Goal: Information Seeking & Learning: Learn about a topic

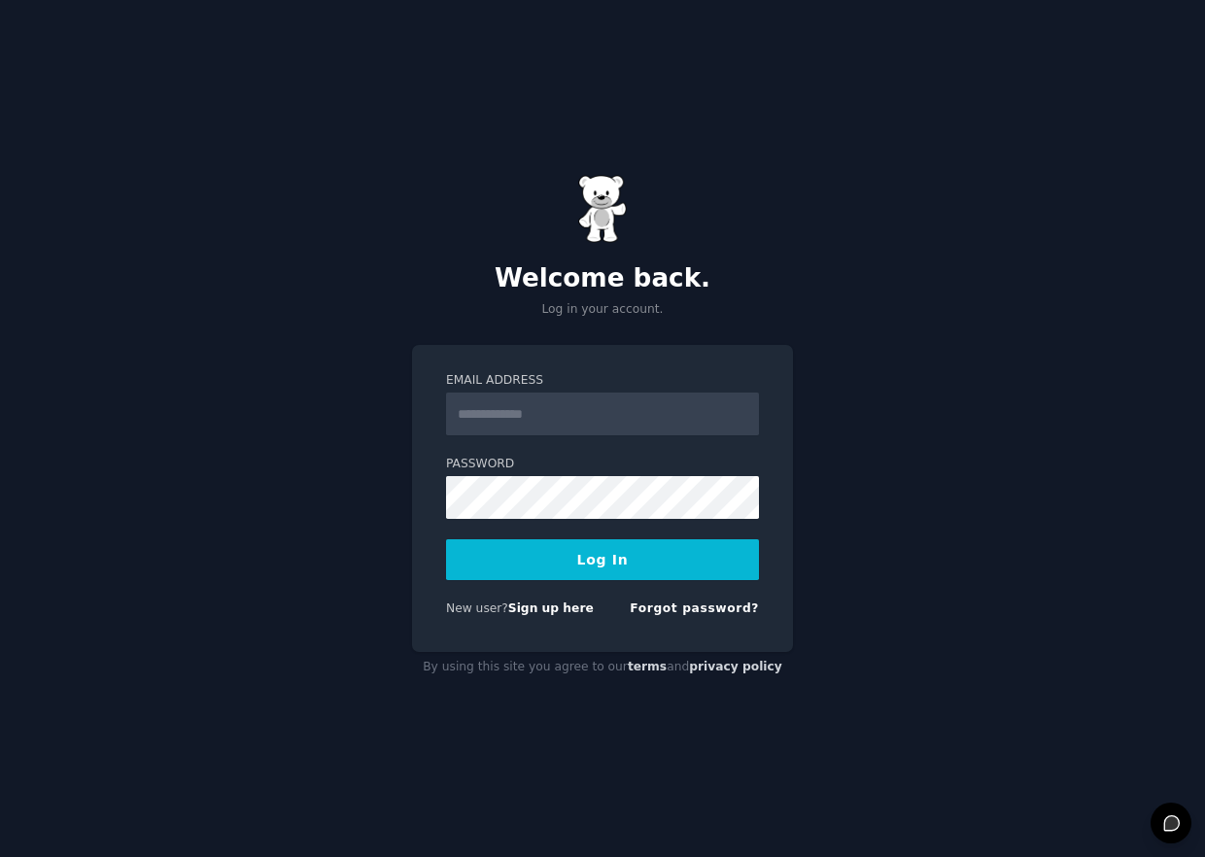
click at [597, 423] on input "Email Address" at bounding box center [602, 414] width 313 height 43
type input "**********"
click at [623, 565] on button "Log In" at bounding box center [602, 559] width 313 height 41
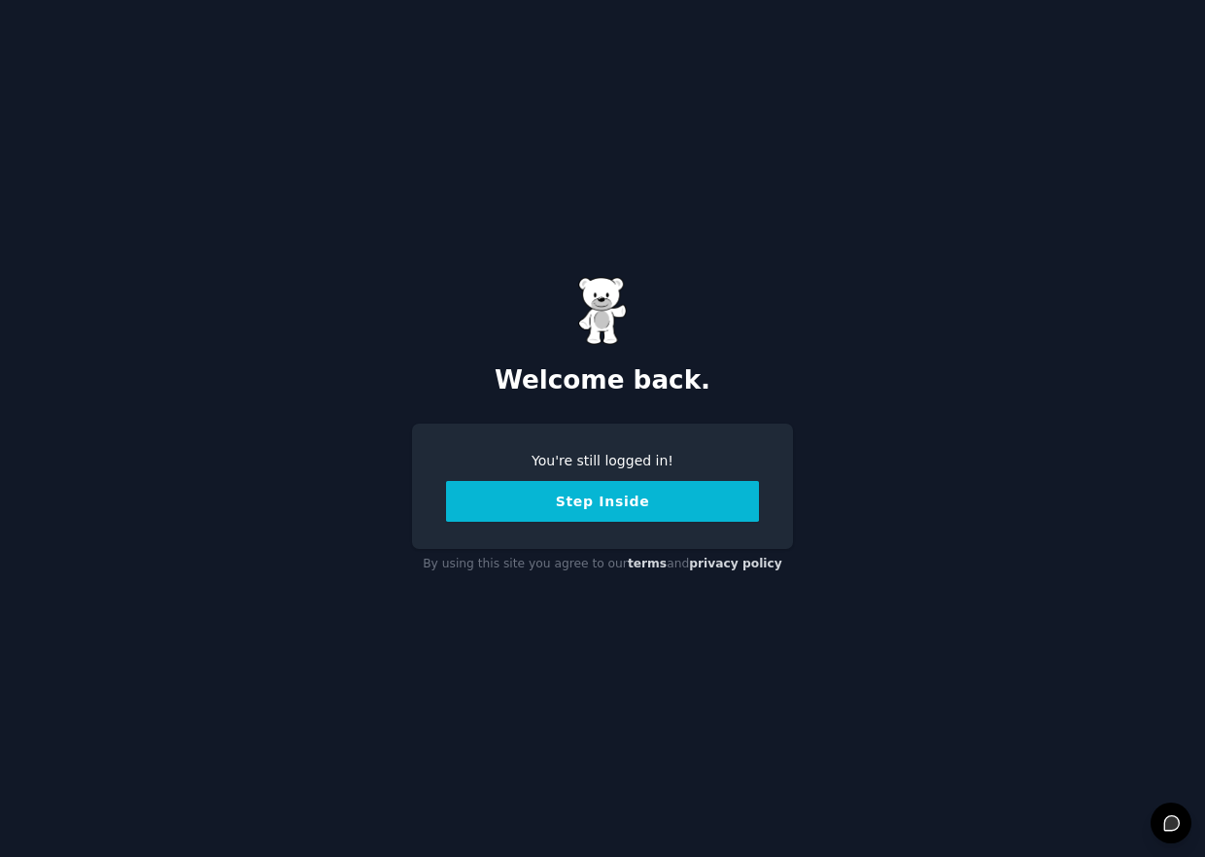
click at [650, 508] on button "Step Inside" at bounding box center [602, 501] width 313 height 41
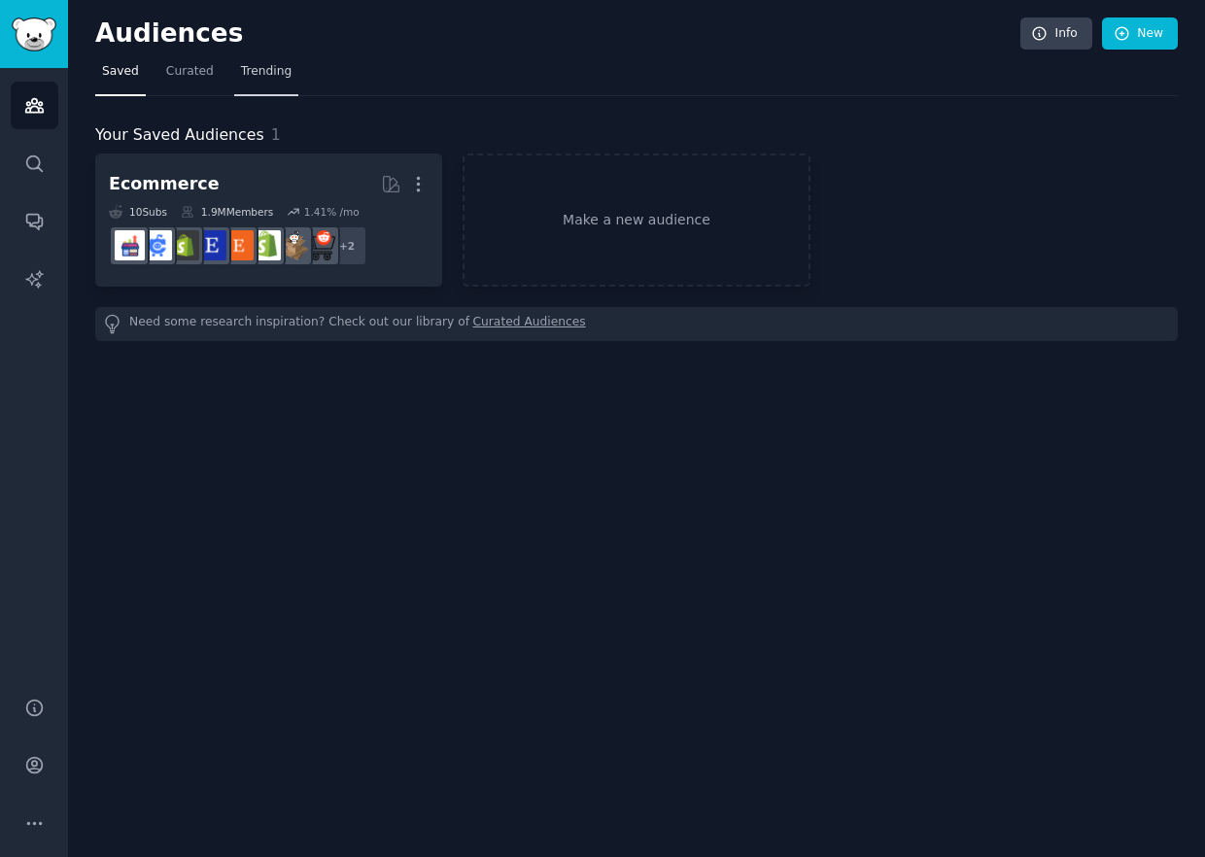
click at [239, 60] on link "Trending" at bounding box center [266, 76] width 64 height 40
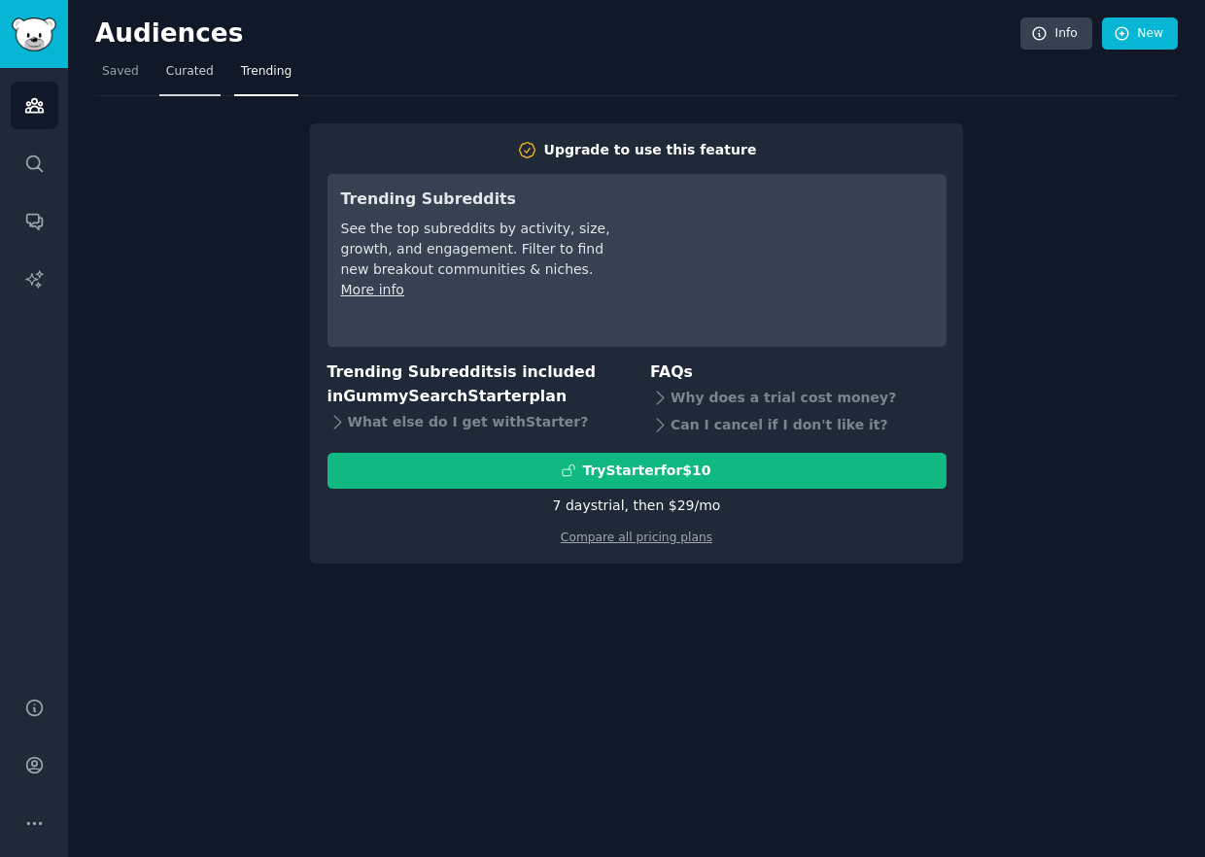
click at [179, 73] on span "Curated" at bounding box center [190, 71] width 48 height 17
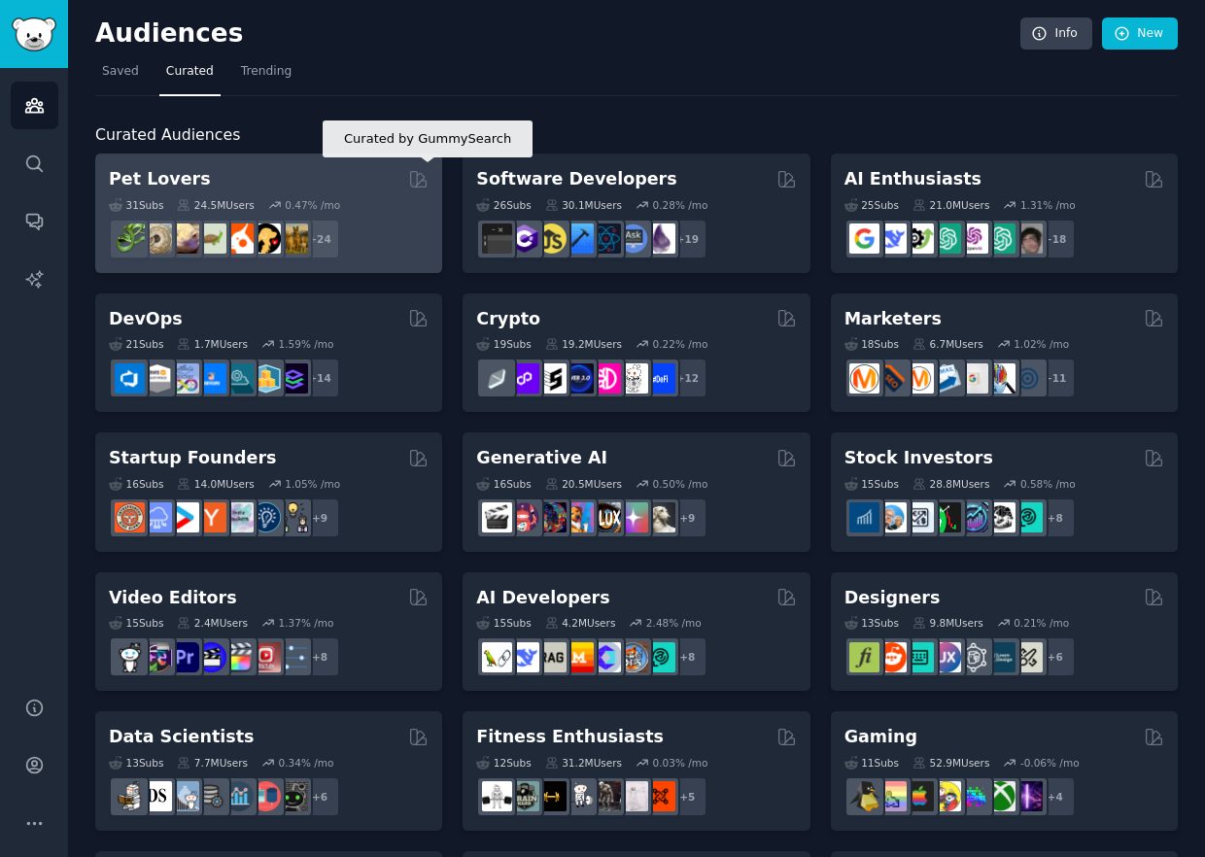
click at [416, 177] on icon at bounding box center [419, 179] width 16 height 16
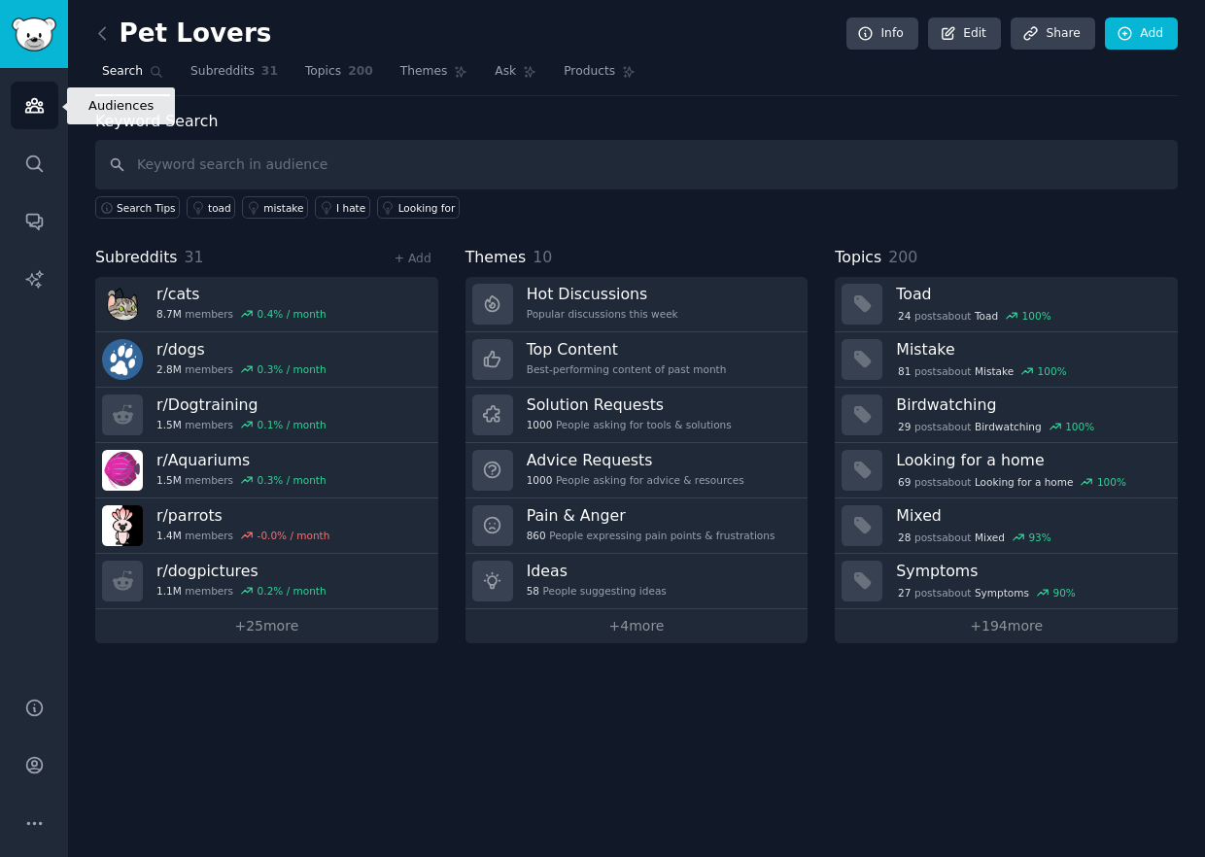
click at [27, 103] on icon "Sidebar" at bounding box center [33, 106] width 17 height 14
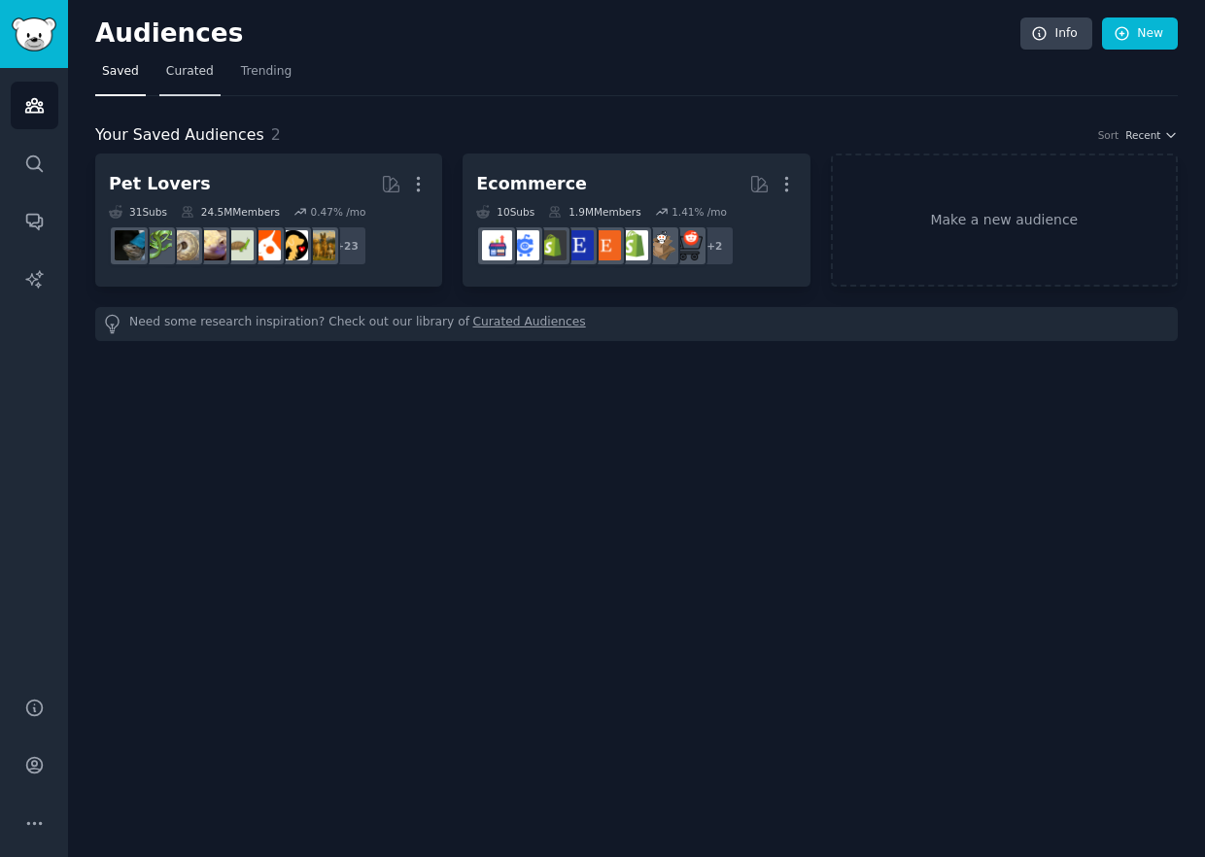
click at [182, 66] on span "Curated" at bounding box center [190, 71] width 48 height 17
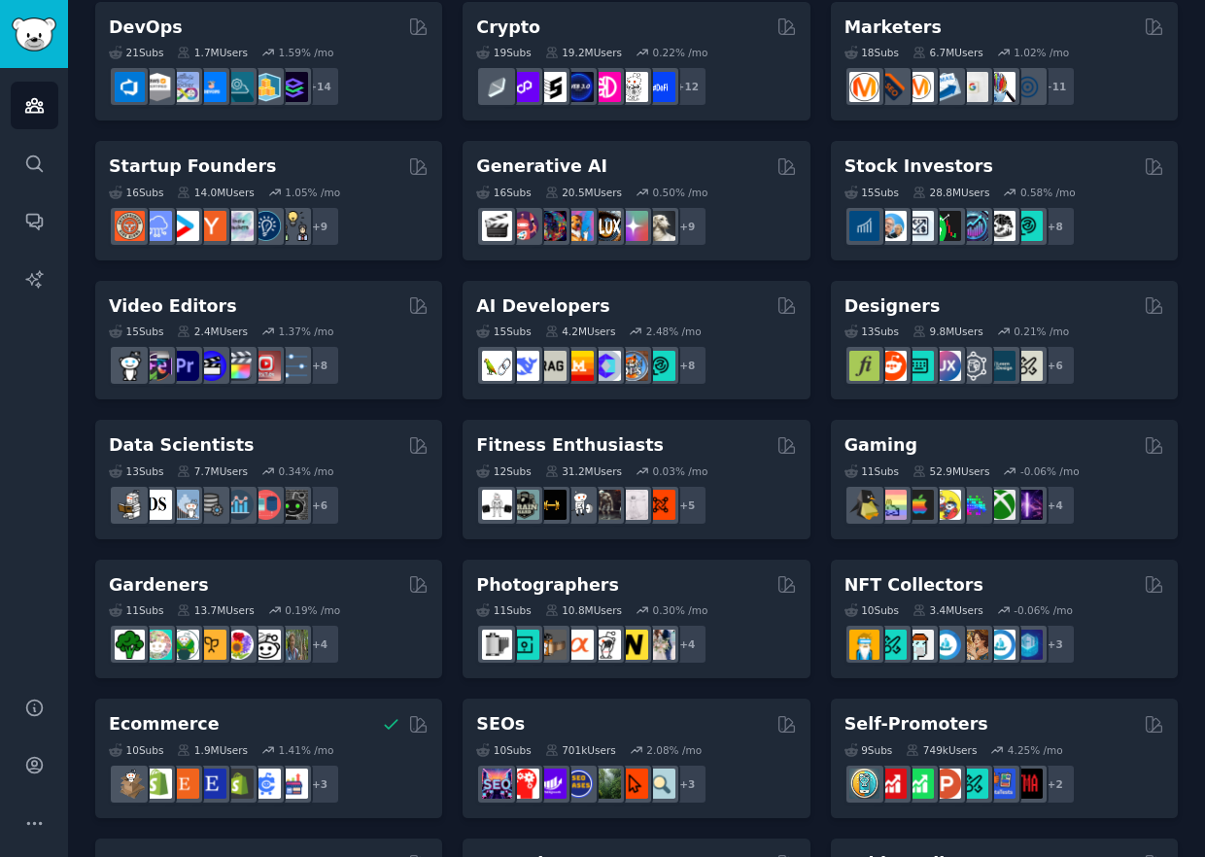
scroll to position [389, 0]
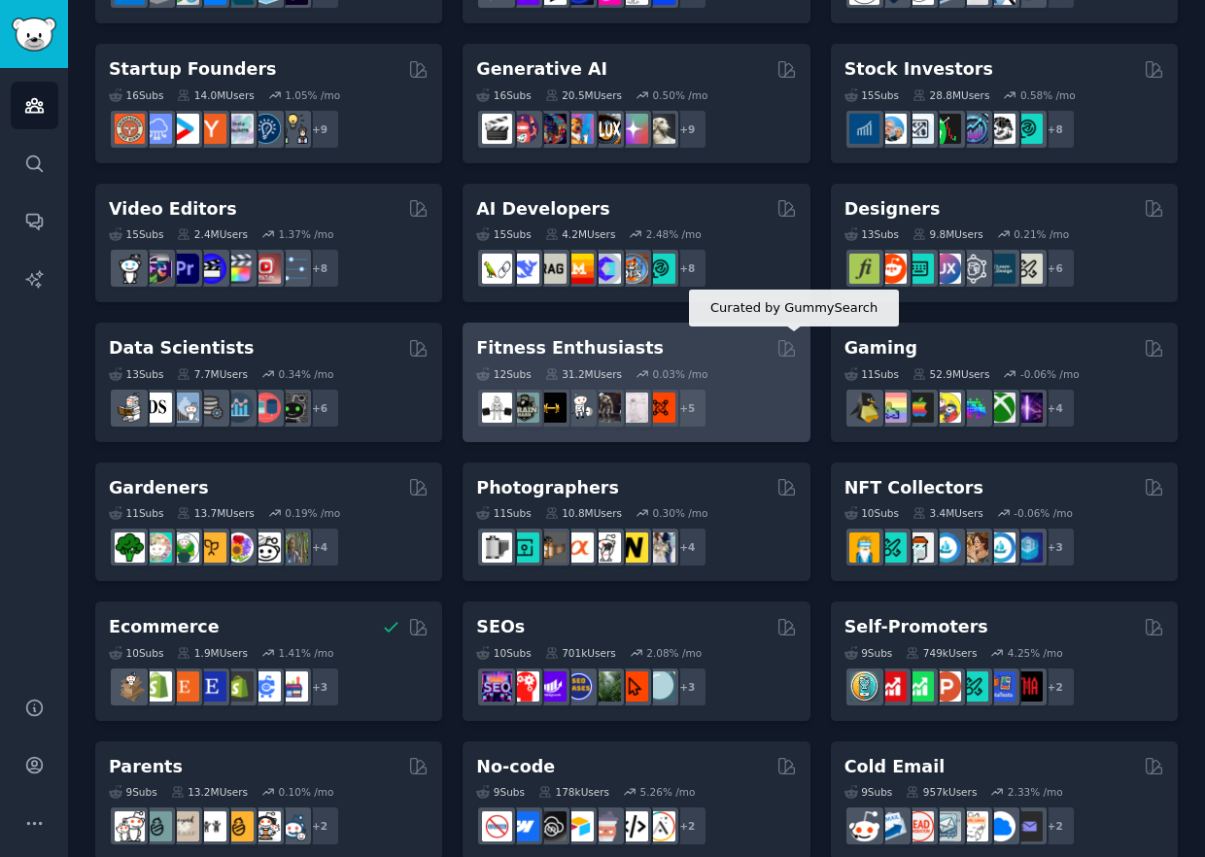
click at [776, 346] on icon at bounding box center [786, 348] width 20 height 20
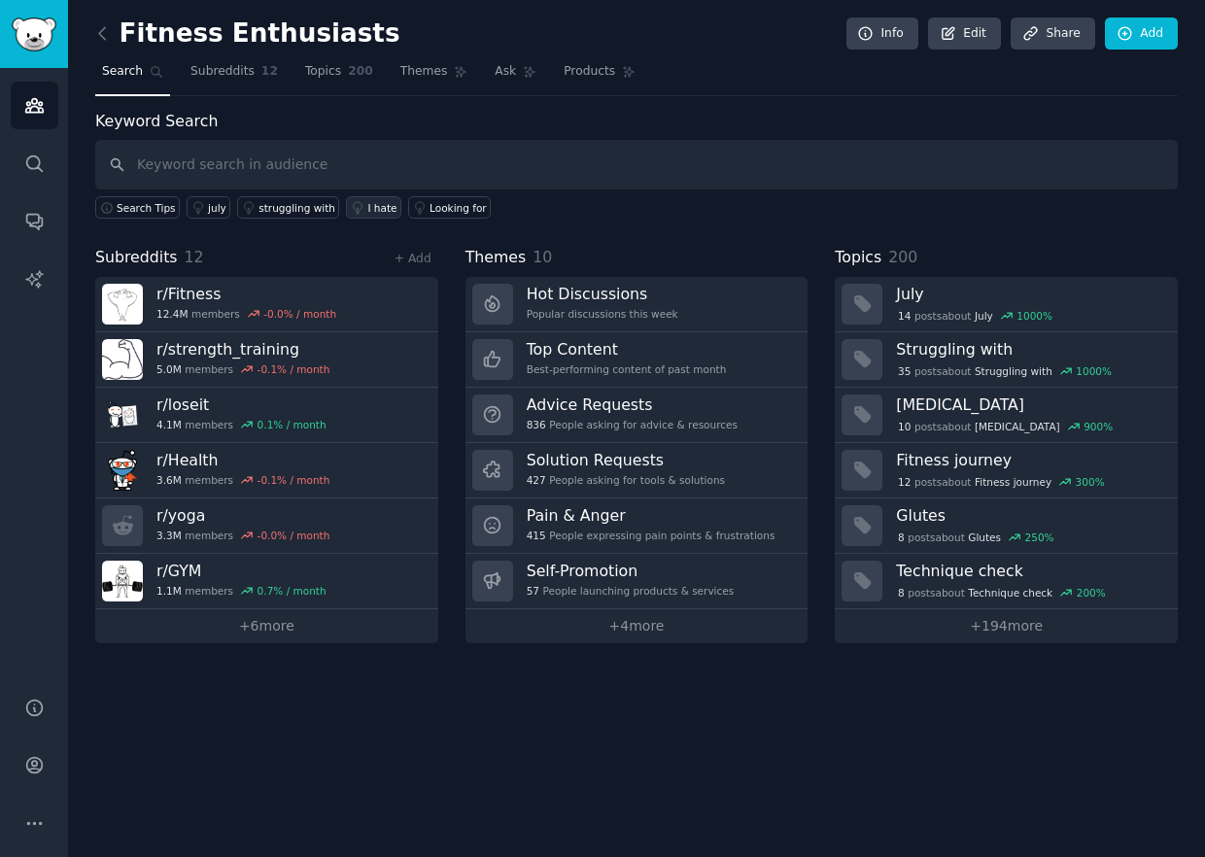
click at [367, 201] on div "I hate" at bounding box center [381, 208] width 29 height 14
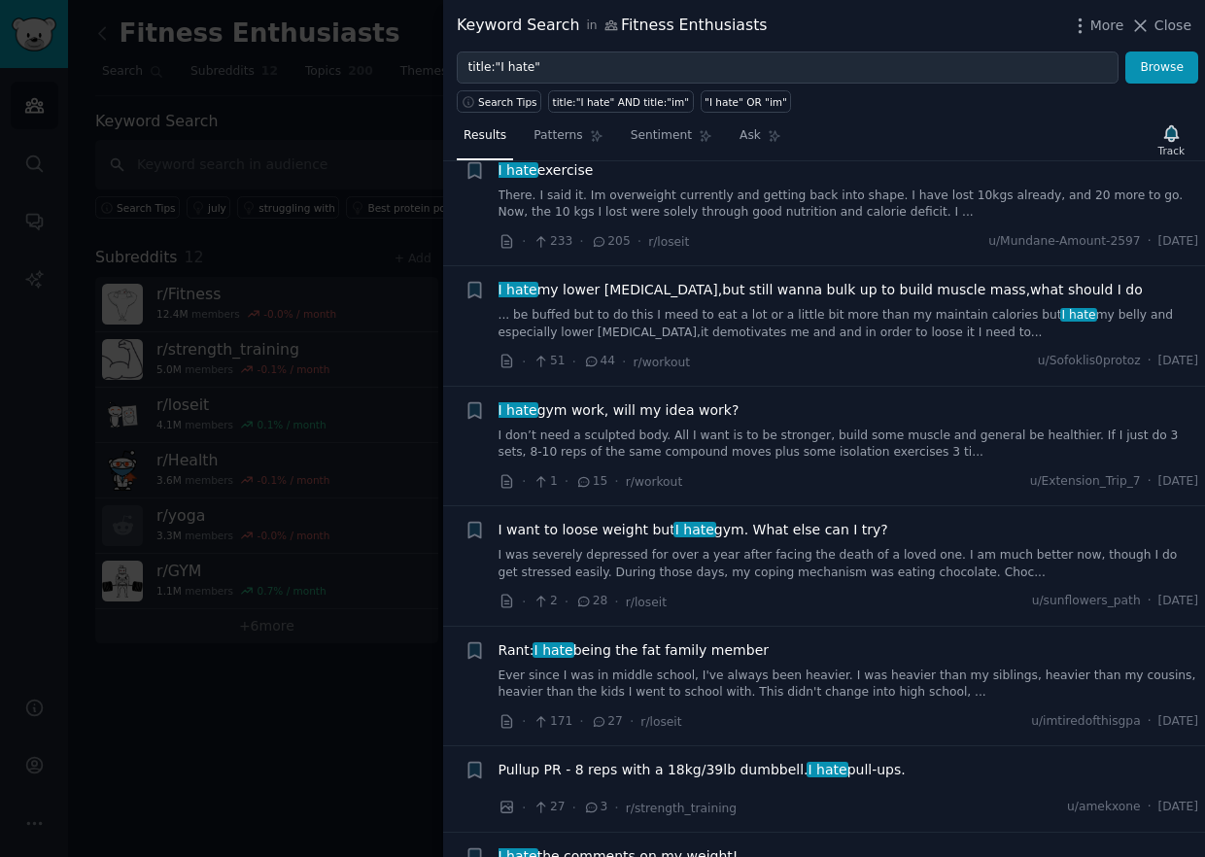
scroll to position [1749, 0]
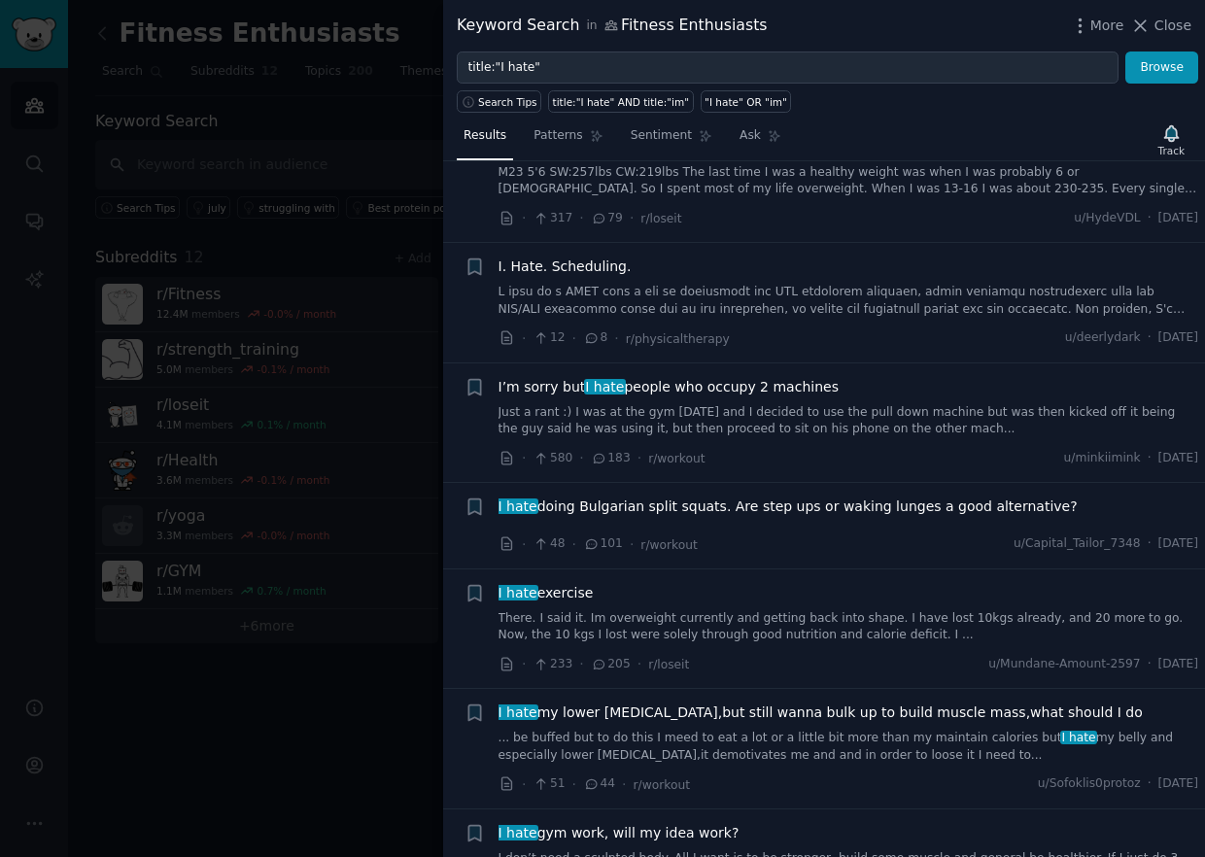
drag, startPoint x: 1147, startPoint y: 24, endPoint x: 0, endPoint y: 185, distance: 1158.6
click at [1147, 24] on icon at bounding box center [1140, 26] width 20 height 20
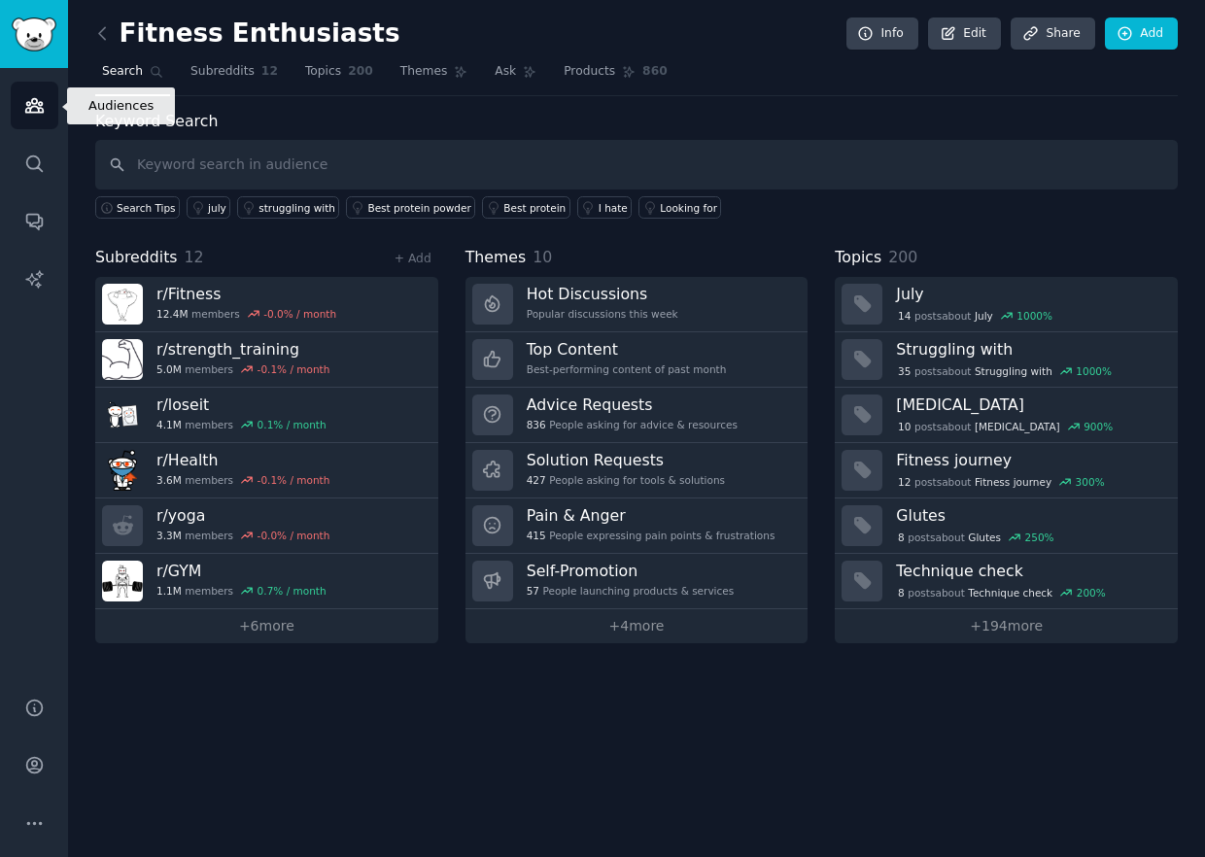
click at [35, 109] on icon "Sidebar" at bounding box center [34, 105] width 20 height 20
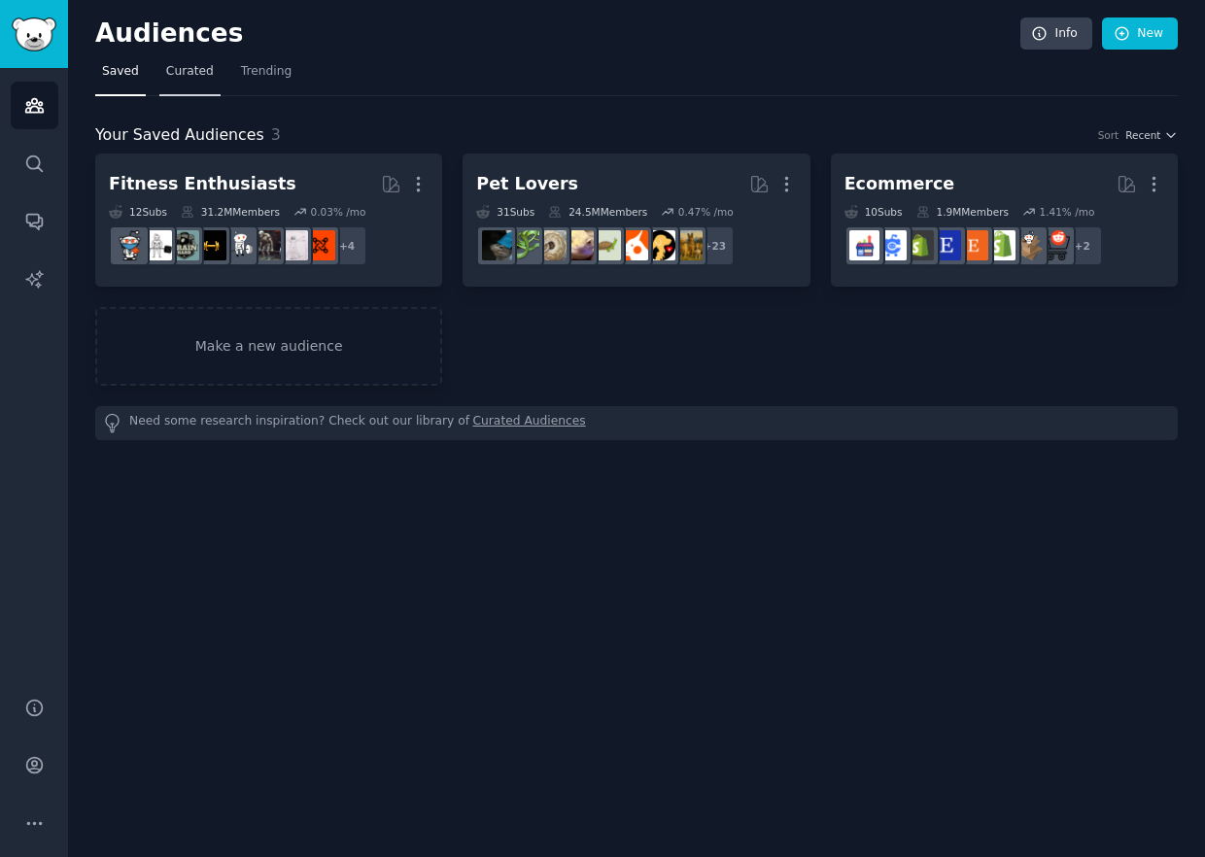
click at [168, 71] on span "Curated" at bounding box center [190, 71] width 48 height 17
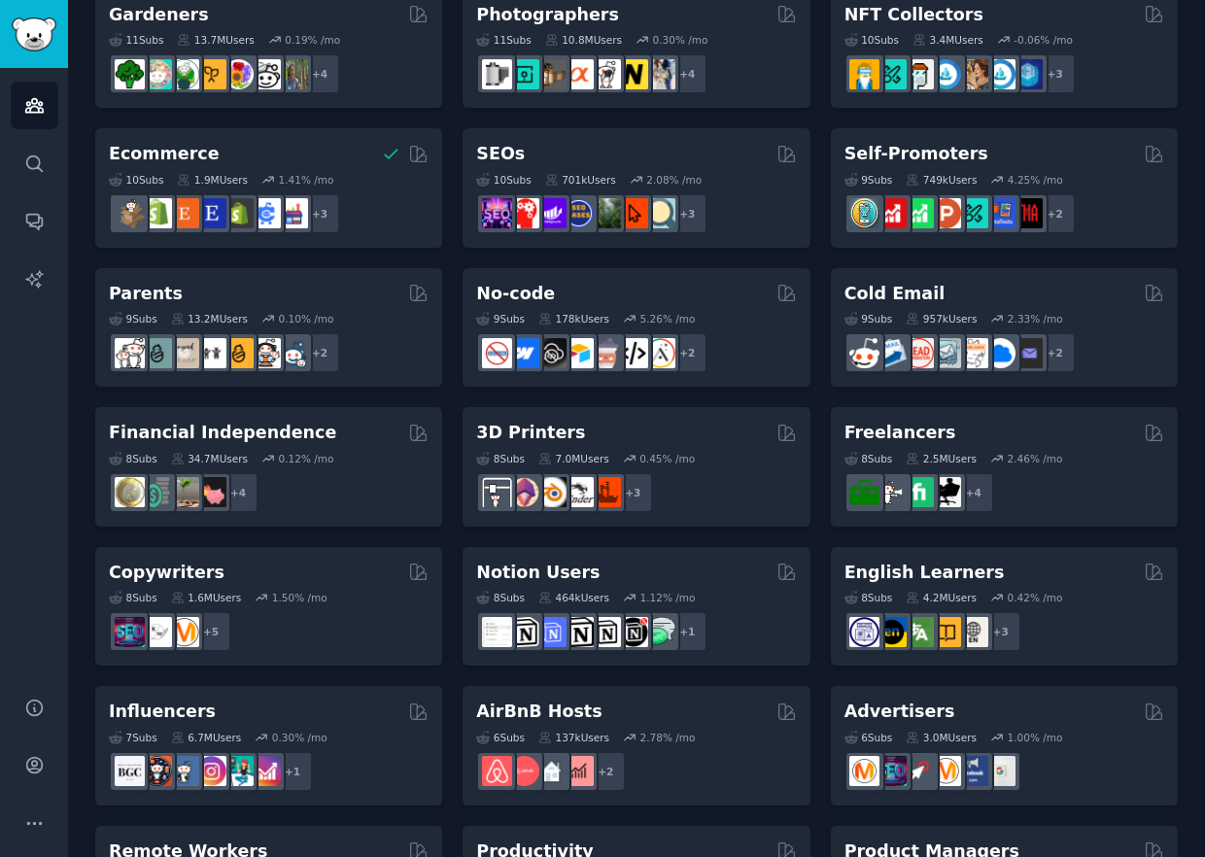
scroll to position [874, 0]
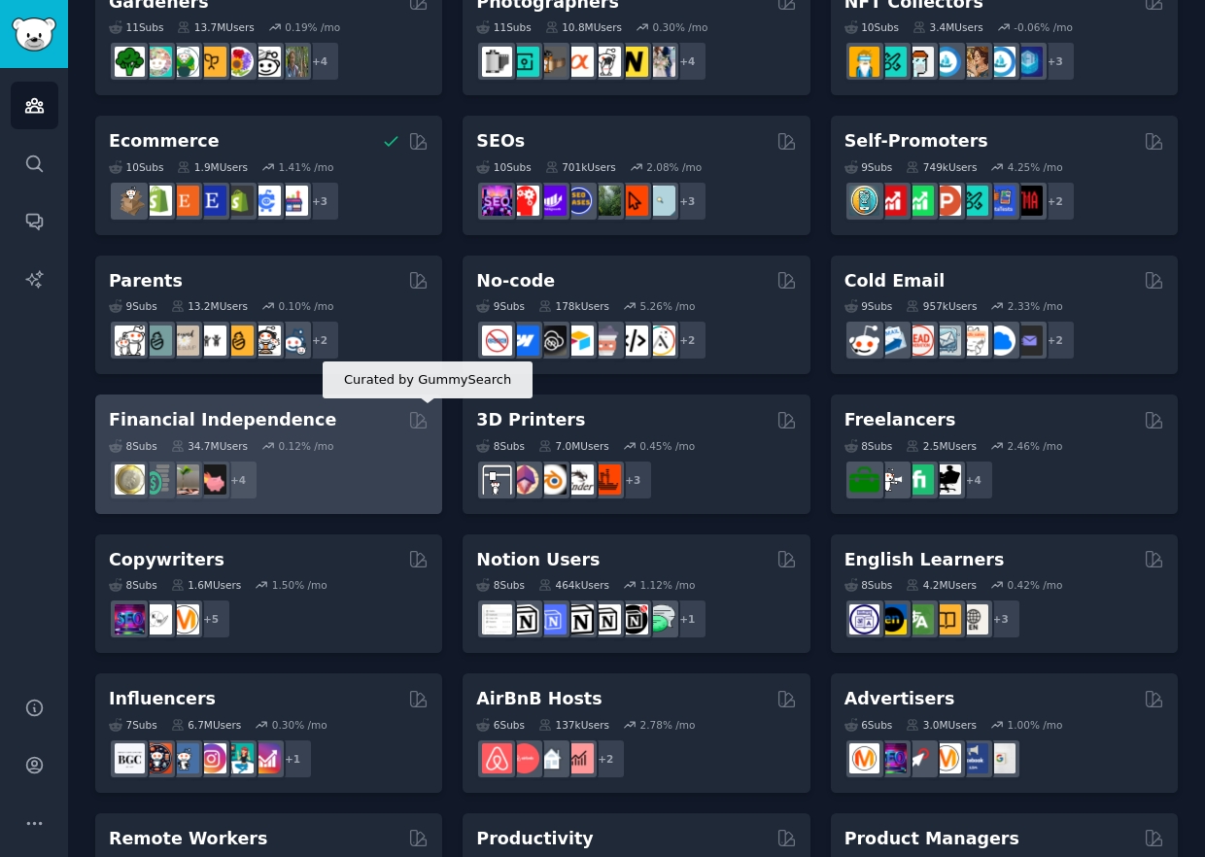
click at [420, 421] on icon at bounding box center [418, 420] width 20 height 20
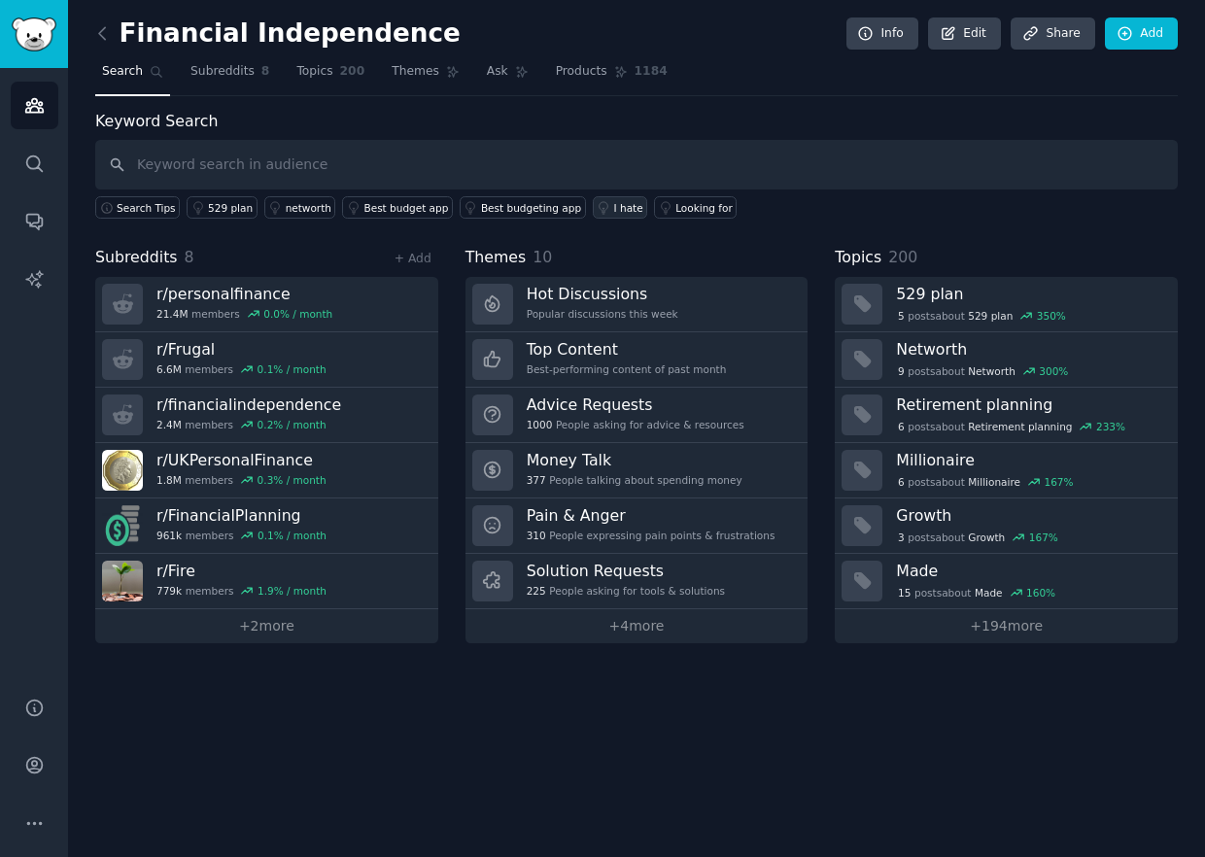
click at [599, 209] on icon at bounding box center [603, 207] width 9 height 12
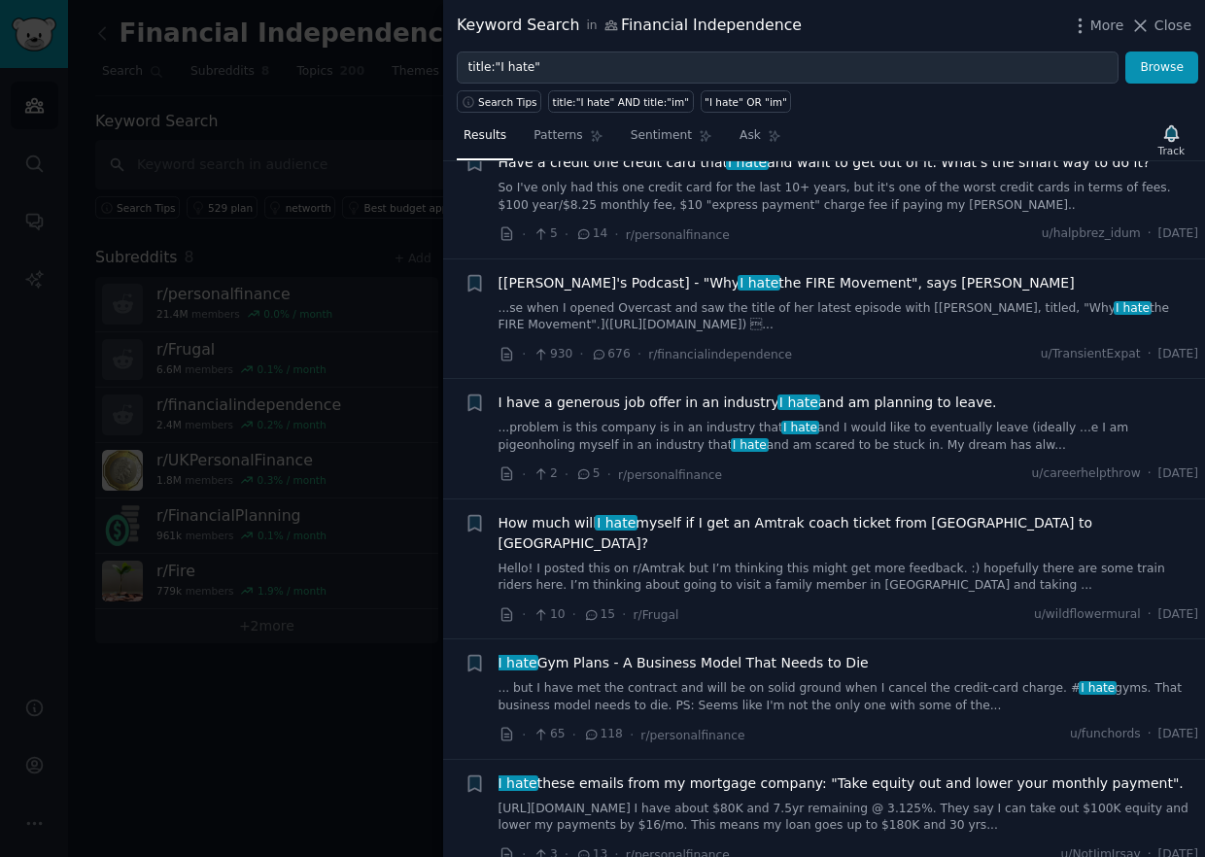
scroll to position [11467, 0]
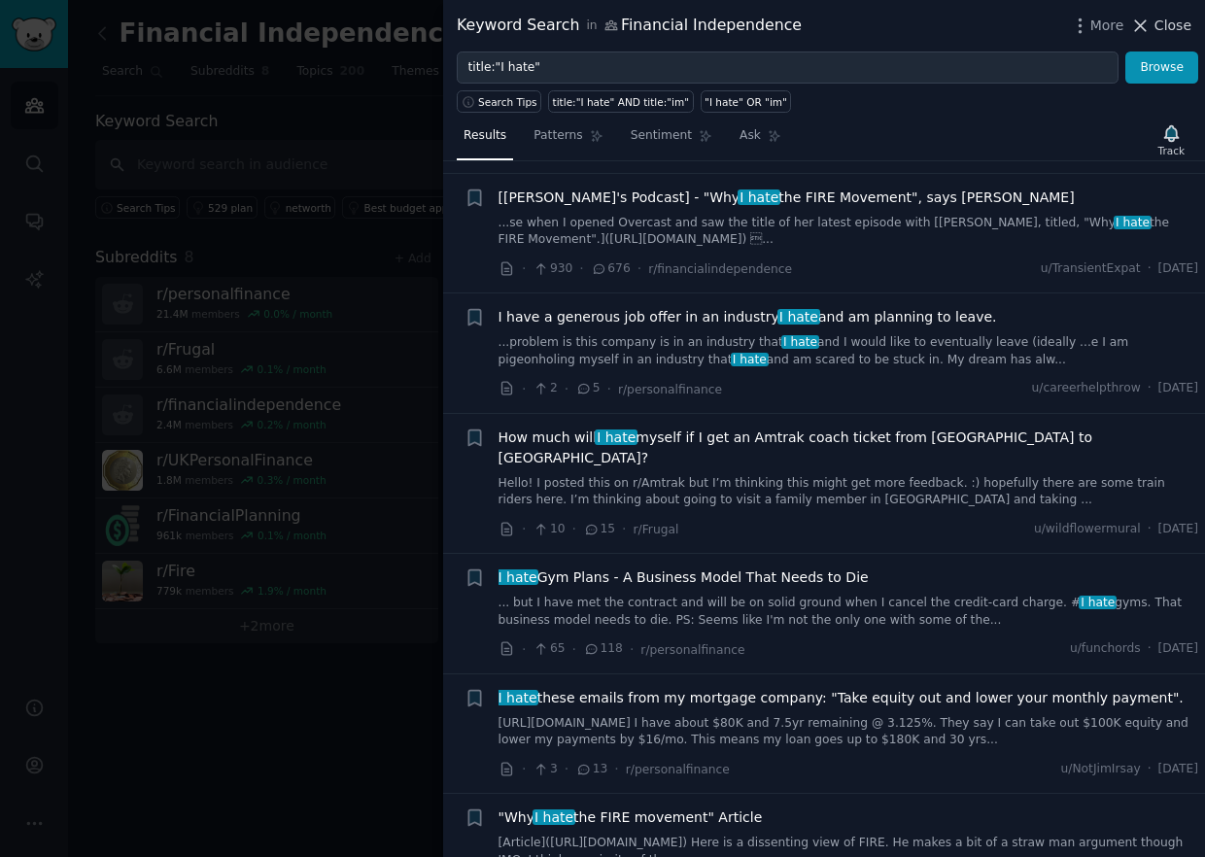
click at [1145, 31] on icon at bounding box center [1140, 26] width 20 height 20
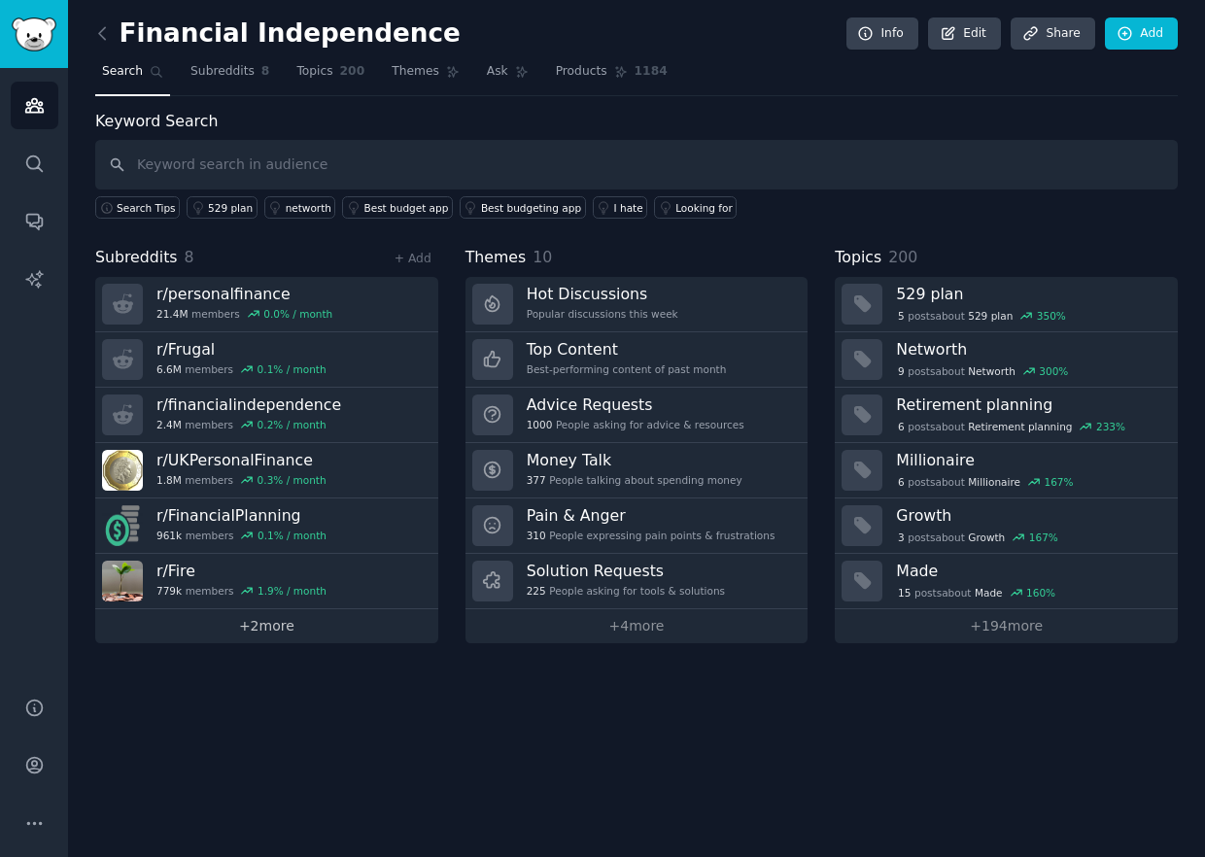
click at [239, 631] on link "+ 2 more" at bounding box center [266, 626] width 343 height 34
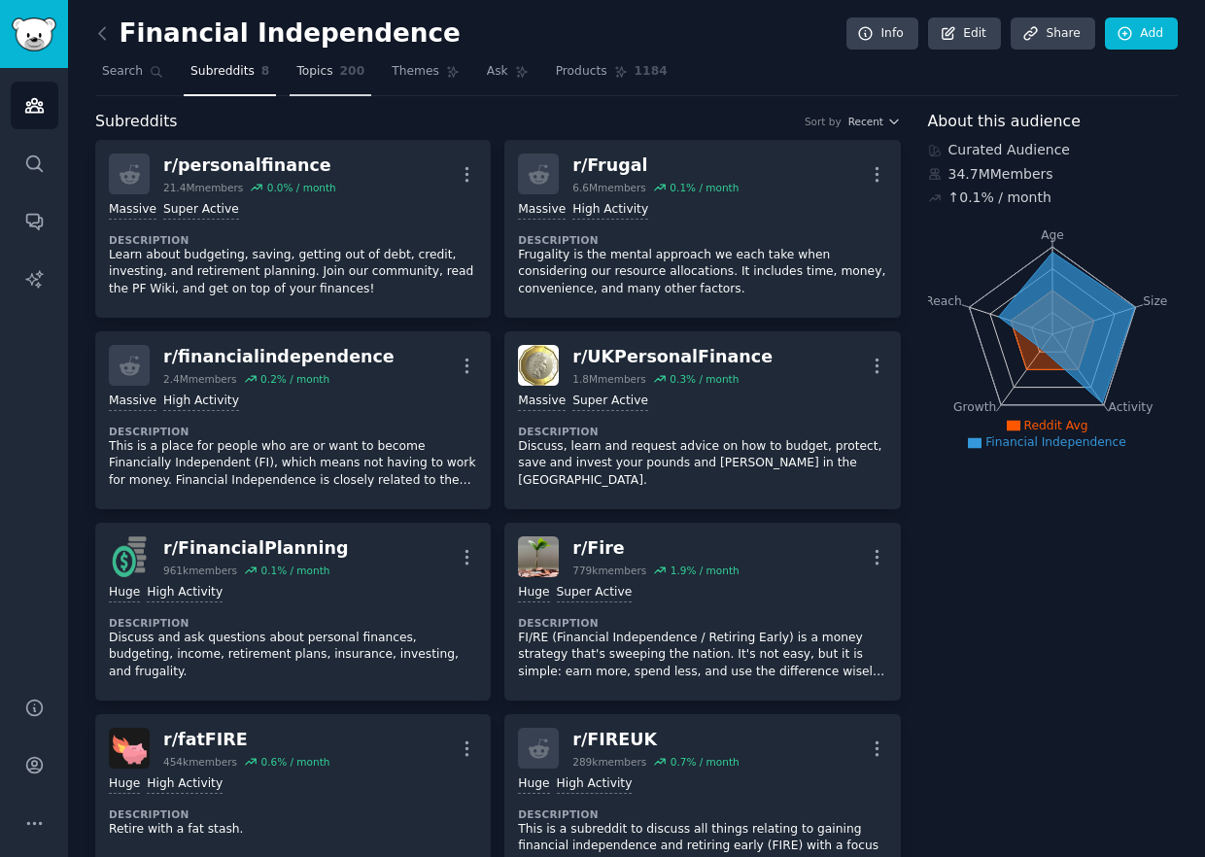
click at [311, 73] on span "Topics" at bounding box center [314, 71] width 36 height 17
